Goal: Information Seeking & Learning: Learn about a topic

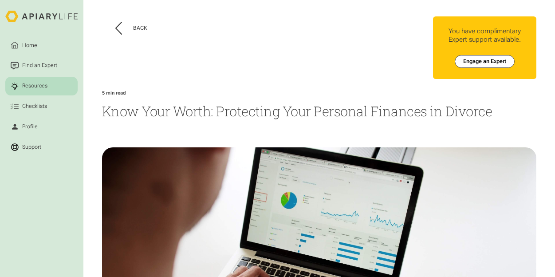
drag, startPoint x: 531, startPoint y: 0, endPoint x: 372, endPoint y: 66, distance: 172.5
click at [372, 66] on div "Home Find an Expert Resources Checklists You have complimentary Expert support …" at bounding box center [428, 47] width 216 height 63
drag, startPoint x: 364, startPoint y: 63, endPoint x: 309, endPoint y: 129, distance: 85.9
click at [309, 129] on div "Back Home Find an Expert Resources Checklists You have complimentary Expert sup…" at bounding box center [319, 203] width 434 height 406
click at [119, 28] on icon at bounding box center [118, 28] width 7 height 13
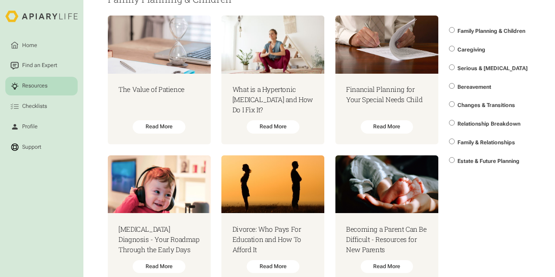
scroll to position [37, 0]
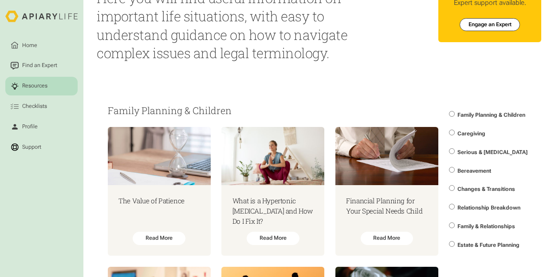
click at [554, 12] on html "Home Find an Expert Resources Checklists Profile Support Resources Here you wil…" at bounding box center [277, 101] width 555 height 277
click at [414, 76] on html "Home Find an Expert Resources Checklists Profile Support Resources Here you wil…" at bounding box center [277, 101] width 555 height 277
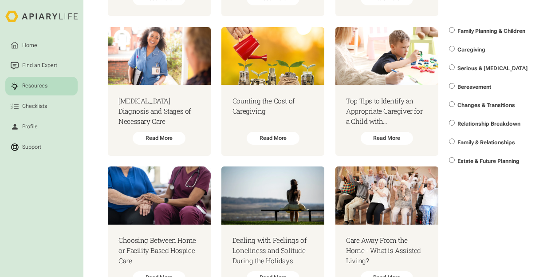
scroll to position [1833, 0]
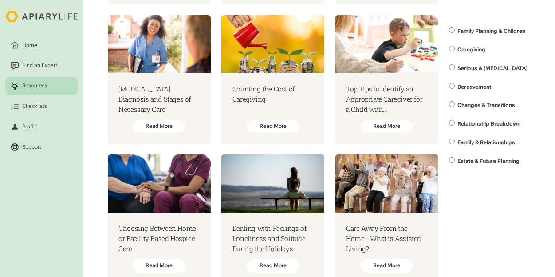
click at [496, 121] on span "Relationship Breakdown" at bounding box center [488, 124] width 63 height 6
click at [495, 124] on span "Relationship Breakdown" at bounding box center [488, 124] width 63 height 6
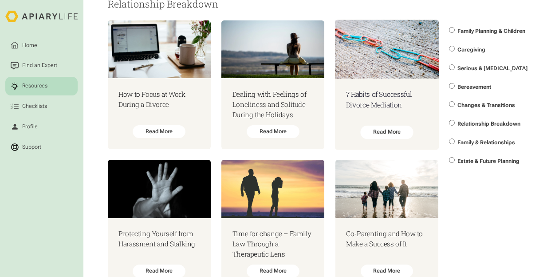
scroll to position [10399, 0]
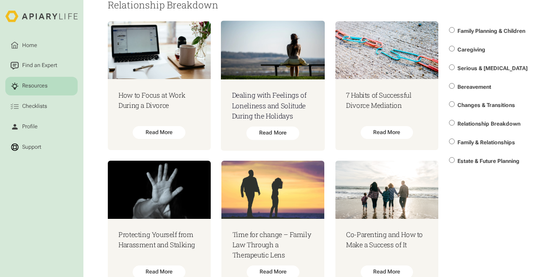
click at [284, 93] on h3 "Dealing with Feelings of Loneliness and Solitude During the Holidays" at bounding box center [273, 105] width 82 height 31
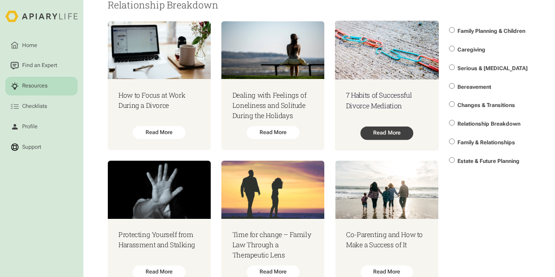
click at [398, 126] on div "Read More" at bounding box center [386, 132] width 53 height 13
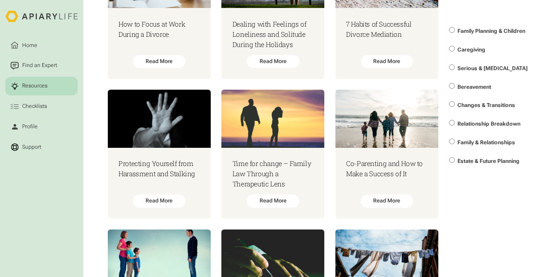
scroll to position [10487, 0]
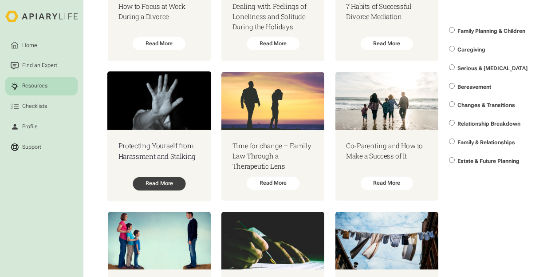
click at [169, 177] on div "Read More" at bounding box center [159, 183] width 53 height 13
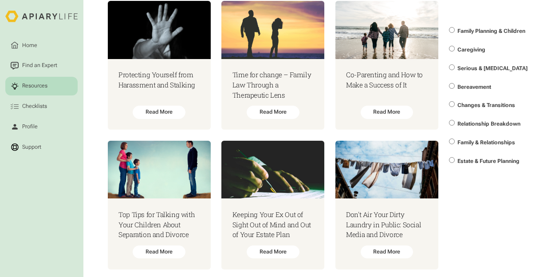
scroll to position [10629, 0]
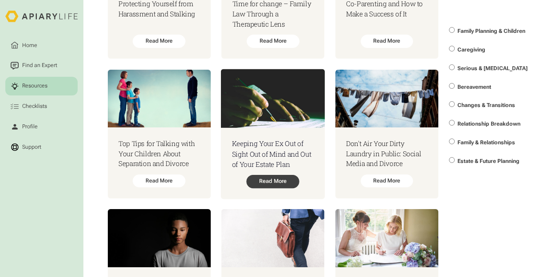
click at [276, 175] on div "Read More" at bounding box center [272, 181] width 53 height 13
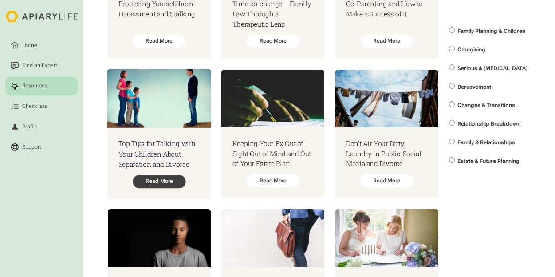
click at [163, 175] on div "Read More" at bounding box center [159, 181] width 53 height 13
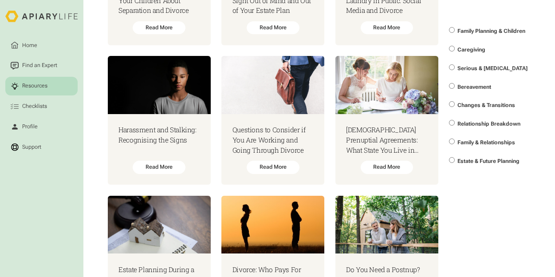
scroll to position [10800, 0]
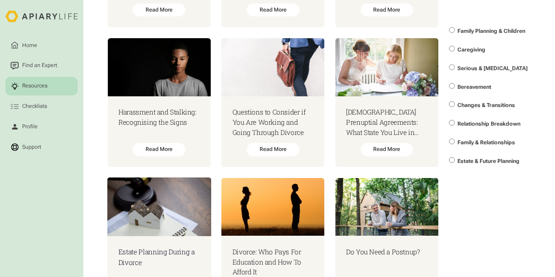
click at [173, 211] on img at bounding box center [159, 206] width 104 height 59
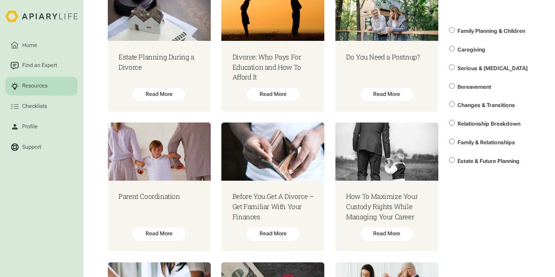
scroll to position [11036, 0]
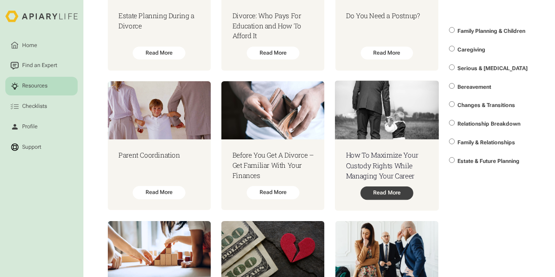
click at [397, 186] on div "Read More" at bounding box center [386, 192] width 53 height 13
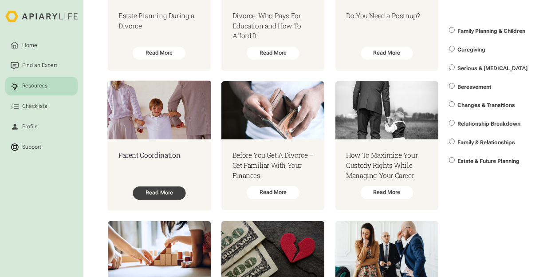
click at [168, 186] on div "Read More" at bounding box center [159, 192] width 53 height 13
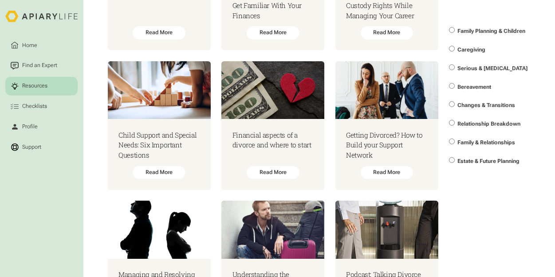
scroll to position [11213, 0]
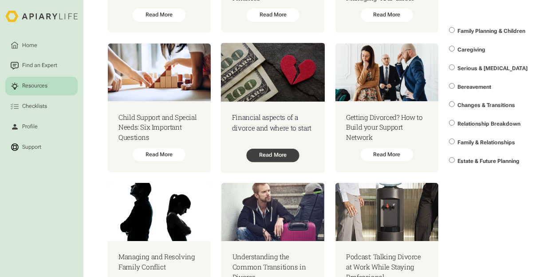
click at [286, 149] on div "Read More" at bounding box center [272, 155] width 53 height 13
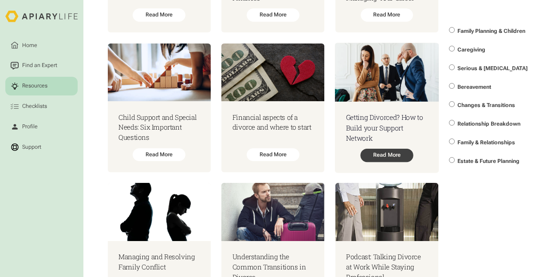
click at [391, 149] on div "Read More" at bounding box center [386, 155] width 53 height 13
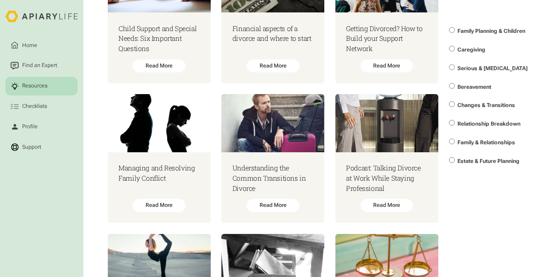
scroll to position [11319, 0]
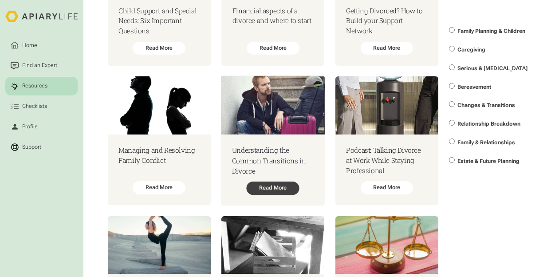
click at [277, 181] on div "Read More" at bounding box center [272, 187] width 53 height 13
click at [145, 23] on h3 "Child Support and Special Needs: Six Important Questions" at bounding box center [158, 21] width 81 height 31
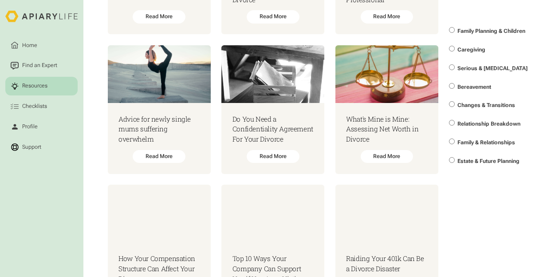
scroll to position [11518, 0]
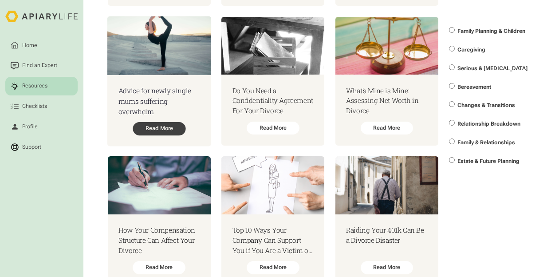
click at [166, 121] on div "Read More" at bounding box center [159, 127] width 53 height 13
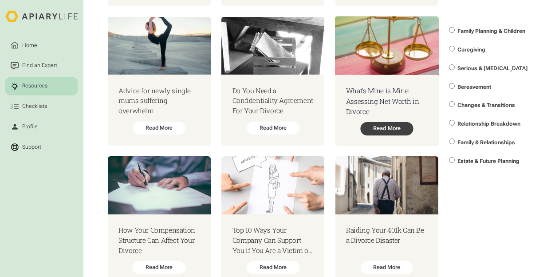
click at [392, 121] on div "Read More" at bounding box center [386, 127] width 53 height 13
click at [276, 227] on h3 "Top 10 Ways Your Company Can Support You if You Are a Victim of Domestic Violen…" at bounding box center [273, 240] width 82 height 31
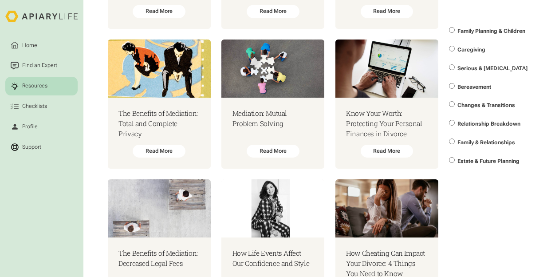
scroll to position [11802, 0]
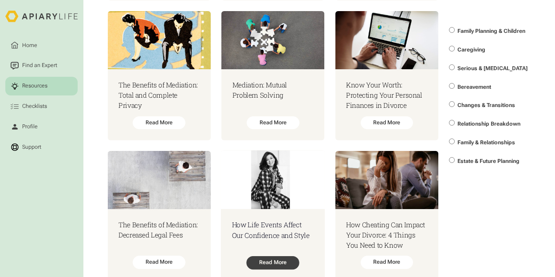
click at [279, 258] on div "Read More" at bounding box center [272, 262] width 53 height 13
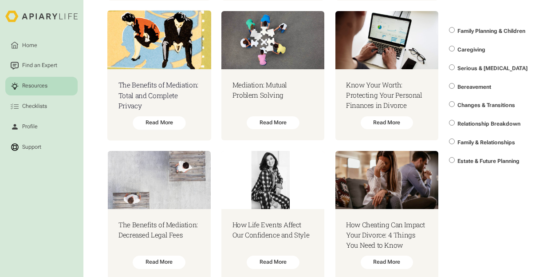
click at [157, 40] on img at bounding box center [159, 40] width 104 height 59
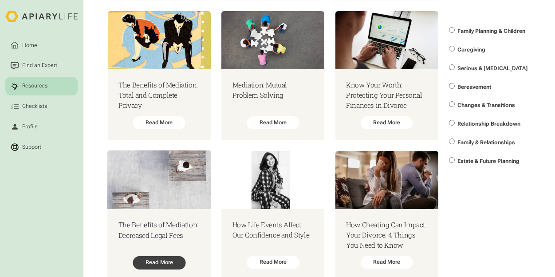
click at [171, 256] on div "Read More" at bounding box center [159, 262] width 53 height 13
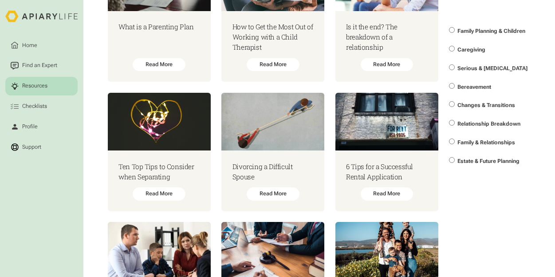
scroll to position [12157, 0]
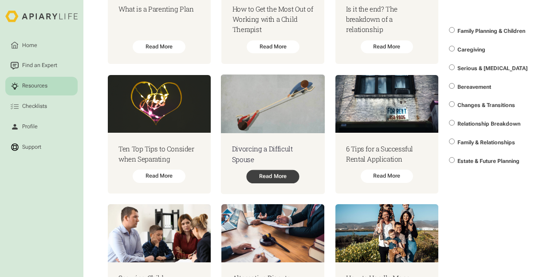
click at [280, 170] on div "Read More" at bounding box center [272, 176] width 53 height 13
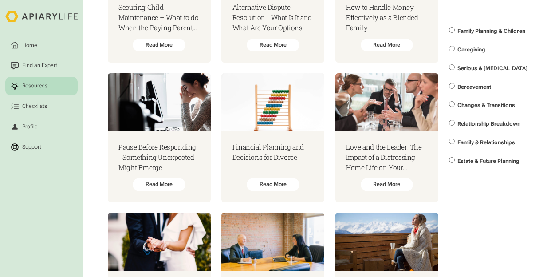
scroll to position [12413, 0]
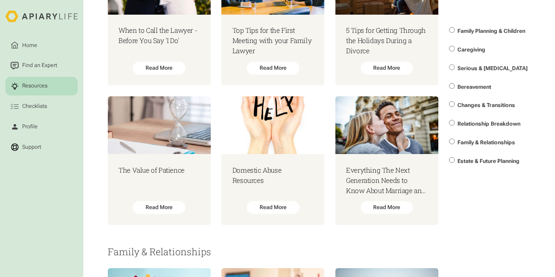
scroll to position [12712, 0]
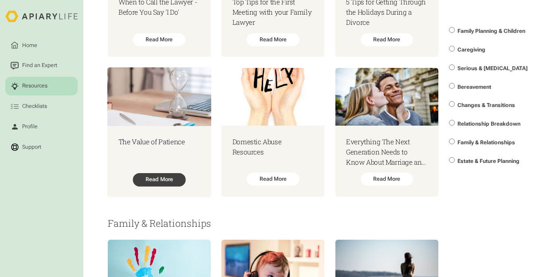
click at [169, 173] on div "Read More" at bounding box center [159, 179] width 53 height 13
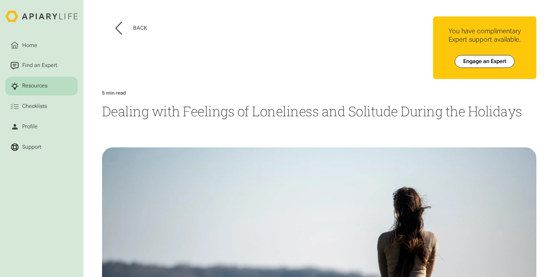
click at [112, 28] on header "Back" at bounding box center [210, 27] width 216 height 23
click at [115, 28] on icon at bounding box center [118, 28] width 7 height 13
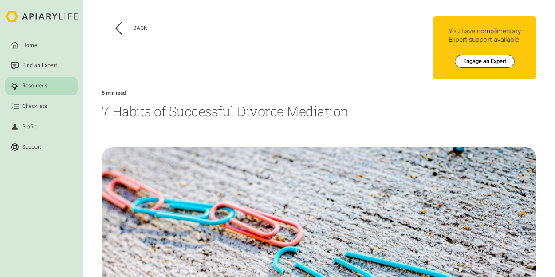
drag, startPoint x: 287, startPoint y: 45, endPoint x: 279, endPoint y: 62, distance: 18.8
click at [279, 62] on div "Back" at bounding box center [210, 53] width 216 height 74
click at [116, 28] on icon at bounding box center [118, 28] width 7 height 13
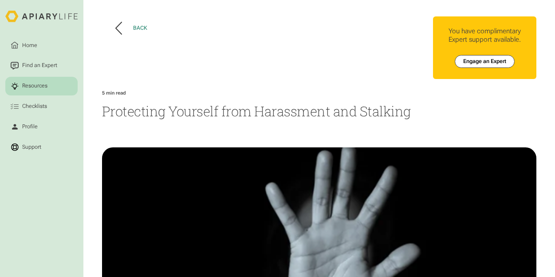
click at [115, 28] on icon at bounding box center [118, 28] width 7 height 13
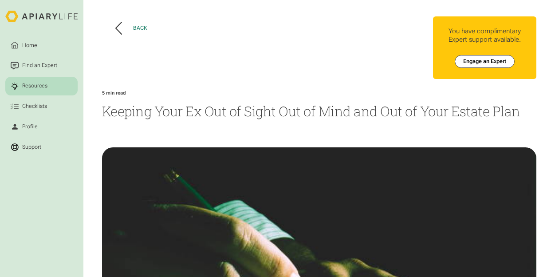
click at [122, 25] on button "Back" at bounding box center [130, 28] width 31 height 13
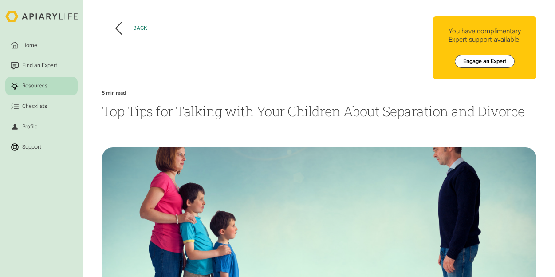
click at [119, 30] on icon at bounding box center [118, 28] width 7 height 13
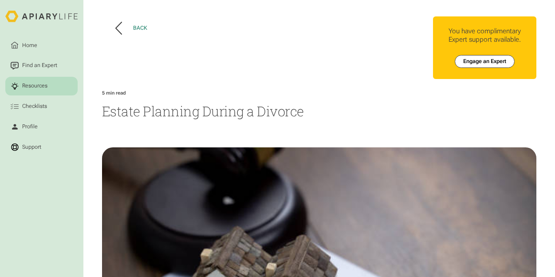
click at [117, 26] on icon at bounding box center [119, 28] width 6 height 12
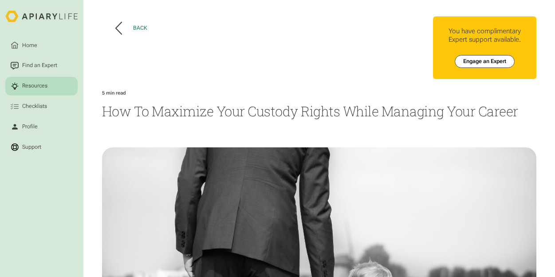
click at [116, 28] on icon at bounding box center [119, 28] width 6 height 12
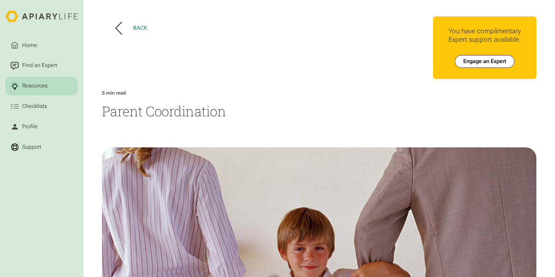
click at [116, 23] on icon at bounding box center [118, 28] width 7 height 13
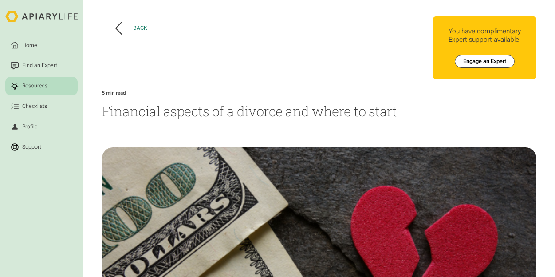
click at [116, 28] on icon at bounding box center [118, 28] width 7 height 13
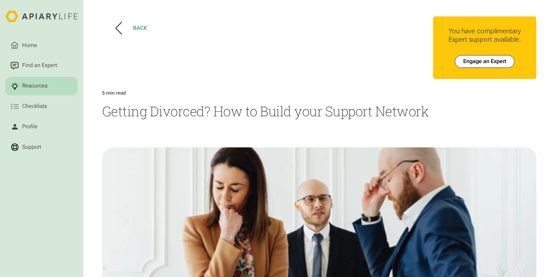
click at [117, 23] on icon at bounding box center [118, 28] width 7 height 13
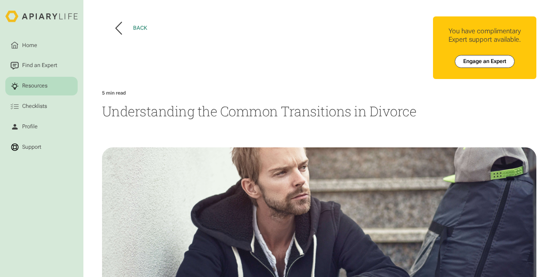
click at [145, 23] on button "Back" at bounding box center [130, 28] width 31 height 13
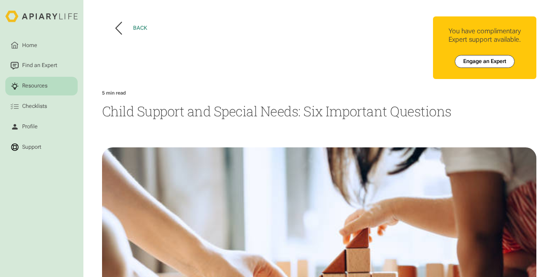
click at [133, 26] on div "Back" at bounding box center [140, 28] width 14 height 7
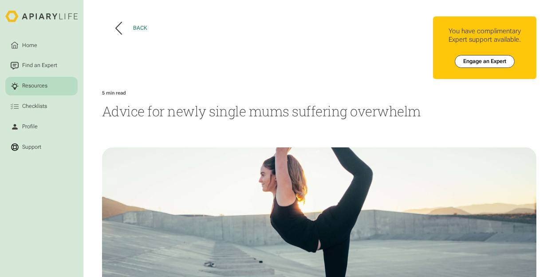
click at [129, 28] on button "Back" at bounding box center [130, 28] width 31 height 13
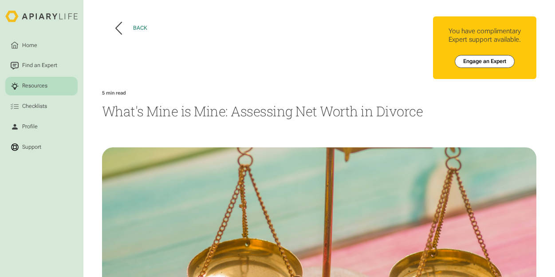
click at [133, 29] on div "Back" at bounding box center [140, 28] width 14 height 7
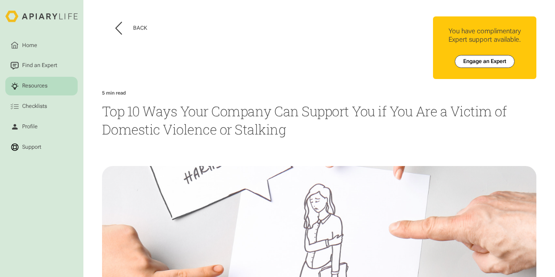
click at [113, 29] on header "Back" at bounding box center [210, 27] width 216 height 23
click at [116, 28] on icon at bounding box center [118, 28] width 7 height 13
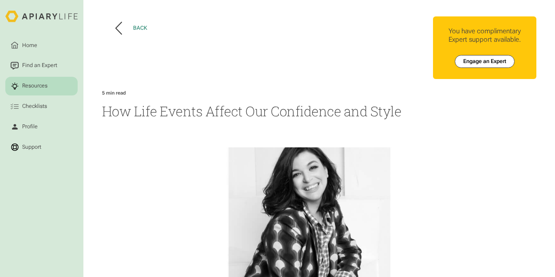
click at [123, 30] on button "Back" at bounding box center [130, 28] width 31 height 13
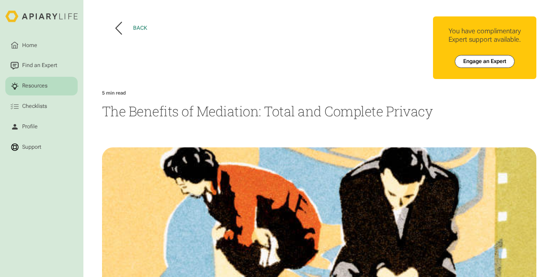
click at [117, 27] on icon at bounding box center [118, 28] width 7 height 13
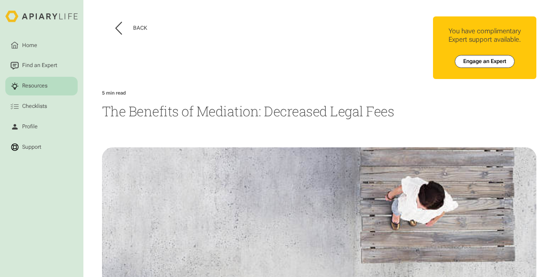
click at [296, 73] on div "Back" at bounding box center [210, 53] width 216 height 74
click at [115, 29] on icon at bounding box center [118, 28] width 7 height 13
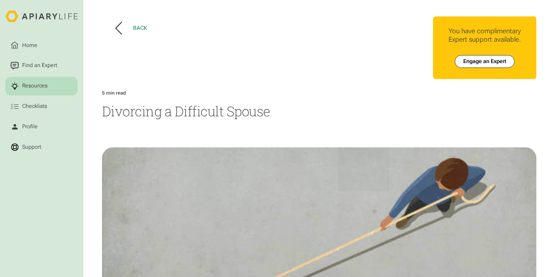
click at [116, 28] on icon at bounding box center [118, 28] width 7 height 13
